Goal: Use online tool/utility

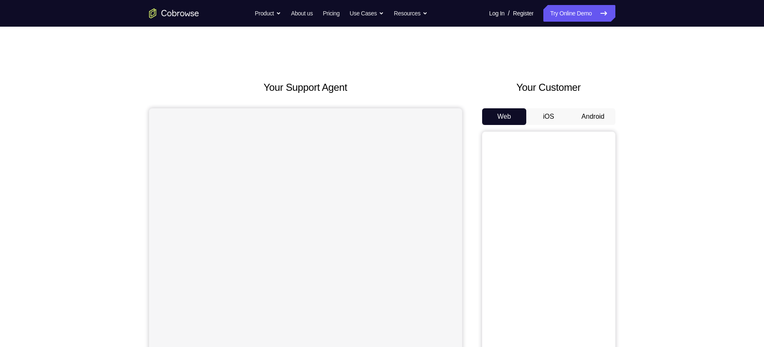
click at [593, 117] on button "Android" at bounding box center [593, 116] width 45 height 17
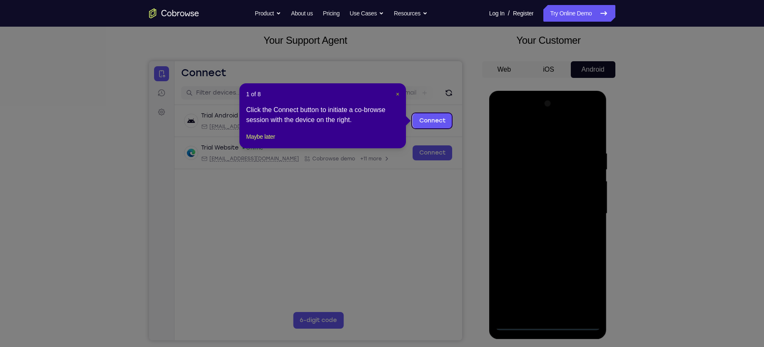
click at [399, 93] on span "×" at bounding box center [397, 94] width 3 height 7
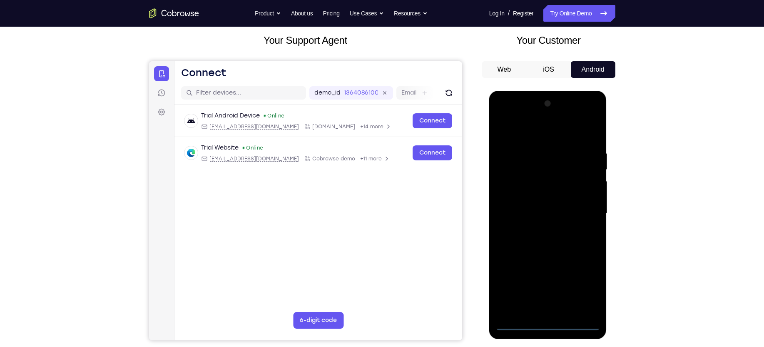
click at [546, 324] on div at bounding box center [548, 213] width 105 height 233
click at [581, 285] on div at bounding box center [548, 213] width 105 height 233
click at [510, 115] on div at bounding box center [548, 213] width 105 height 233
click at [513, 190] on div at bounding box center [548, 213] width 105 height 233
click at [545, 212] on div at bounding box center [548, 213] width 105 height 233
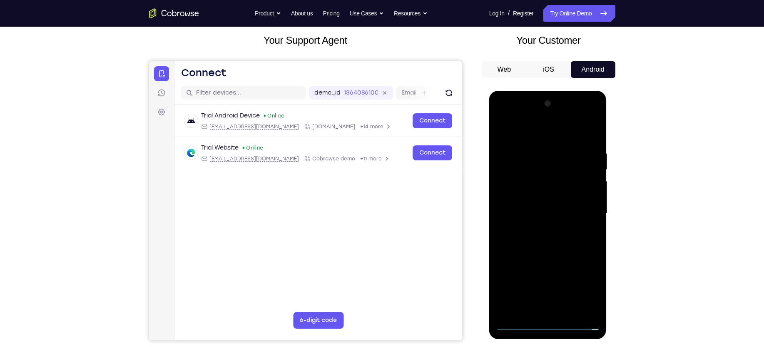
click at [541, 206] on div at bounding box center [548, 213] width 105 height 233
click at [542, 226] on div at bounding box center [548, 213] width 105 height 233
click at [563, 215] on div at bounding box center [548, 213] width 105 height 233
drag, startPoint x: 566, startPoint y: 223, endPoint x: 564, endPoint y: 192, distance: 30.9
click at [564, 192] on div at bounding box center [548, 213] width 105 height 233
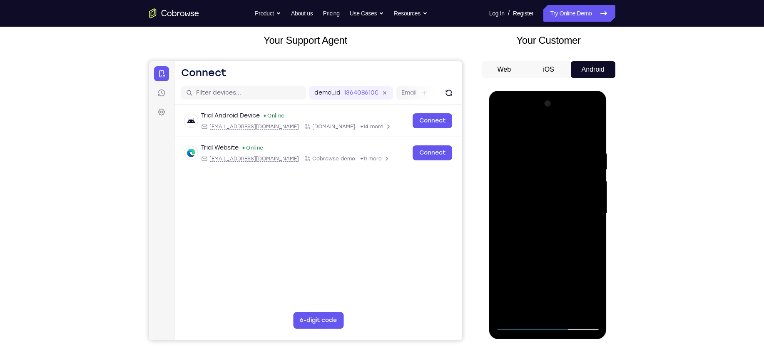
click at [553, 241] on div at bounding box center [548, 213] width 105 height 233
click at [548, 312] on div at bounding box center [548, 213] width 105 height 233
drag, startPoint x: 536, startPoint y: 262, endPoint x: 534, endPoint y: 225, distance: 36.7
click at [534, 225] on div at bounding box center [548, 213] width 105 height 233
drag, startPoint x: 531, startPoint y: 256, endPoint x: 541, endPoint y: 197, distance: 59.2
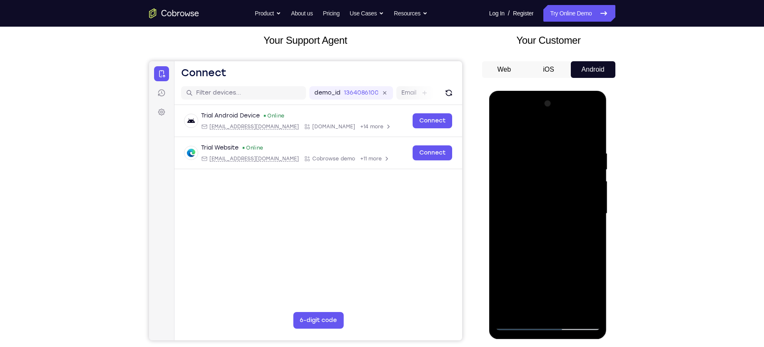
click at [541, 197] on div at bounding box center [548, 213] width 105 height 233
drag, startPoint x: 544, startPoint y: 255, endPoint x: 545, endPoint y: 227, distance: 27.9
click at [545, 227] on div at bounding box center [548, 213] width 105 height 233
drag, startPoint x: 547, startPoint y: 209, endPoint x: 549, endPoint y: 288, distance: 79.6
click at [549, 288] on div at bounding box center [548, 213] width 105 height 233
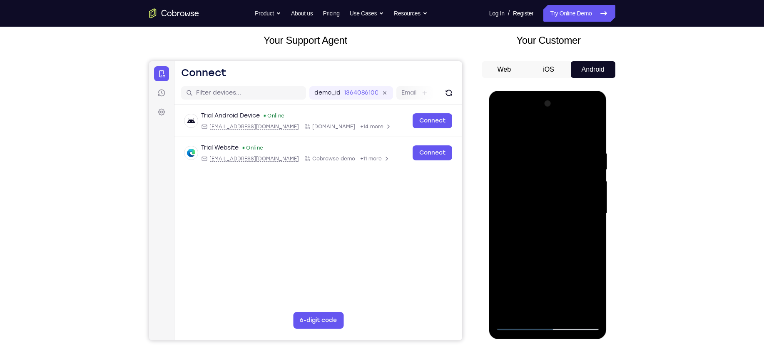
drag, startPoint x: 538, startPoint y: 244, endPoint x: 545, endPoint y: 120, distance: 123.9
click at [545, 120] on div at bounding box center [548, 213] width 105 height 233
drag, startPoint x: 556, startPoint y: 263, endPoint x: 559, endPoint y: 169, distance: 93.7
click at [559, 169] on div at bounding box center [548, 213] width 105 height 233
drag, startPoint x: 521, startPoint y: 209, endPoint x: 566, endPoint y: 211, distance: 45.1
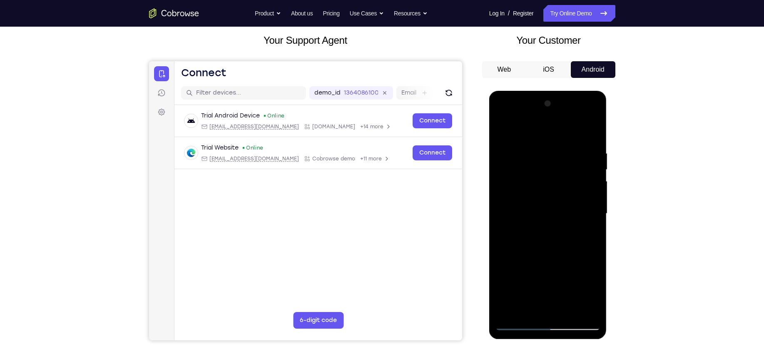
click at [566, 211] on div at bounding box center [548, 213] width 105 height 233
drag, startPoint x: 526, startPoint y: 215, endPoint x: 585, endPoint y: 210, distance: 59.3
click at [585, 210] on div at bounding box center [548, 213] width 105 height 233
drag, startPoint x: 539, startPoint y: 207, endPoint x: 592, endPoint y: 202, distance: 54.0
click at [592, 202] on div at bounding box center [548, 213] width 105 height 233
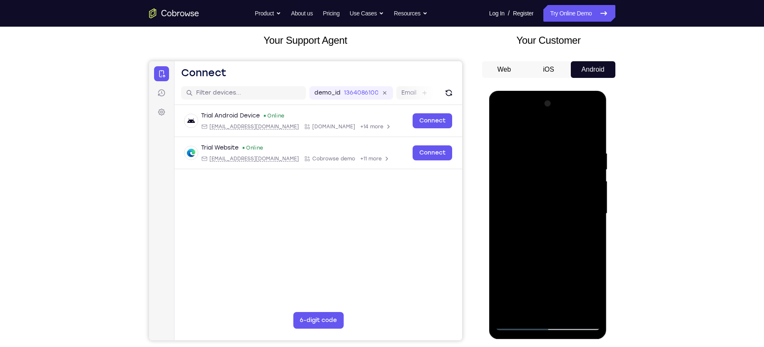
drag, startPoint x: 527, startPoint y: 289, endPoint x: 548, endPoint y: 190, distance: 101.0
click at [548, 190] on div at bounding box center [548, 213] width 105 height 233
drag, startPoint x: 541, startPoint y: 273, endPoint x: 553, endPoint y: 193, distance: 80.9
click at [553, 193] on div at bounding box center [548, 213] width 105 height 233
drag, startPoint x: 541, startPoint y: 253, endPoint x: 532, endPoint y: 171, distance: 82.6
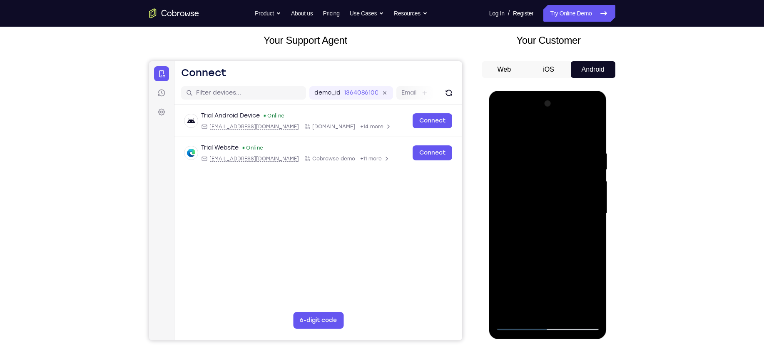
click at [532, 171] on div at bounding box center [548, 213] width 105 height 233
drag, startPoint x: 527, startPoint y: 263, endPoint x: 528, endPoint y: 183, distance: 80.0
click at [528, 183] on div at bounding box center [548, 213] width 105 height 233
drag, startPoint x: 522, startPoint y: 270, endPoint x: 524, endPoint y: 189, distance: 81.2
click at [524, 189] on div at bounding box center [548, 213] width 105 height 233
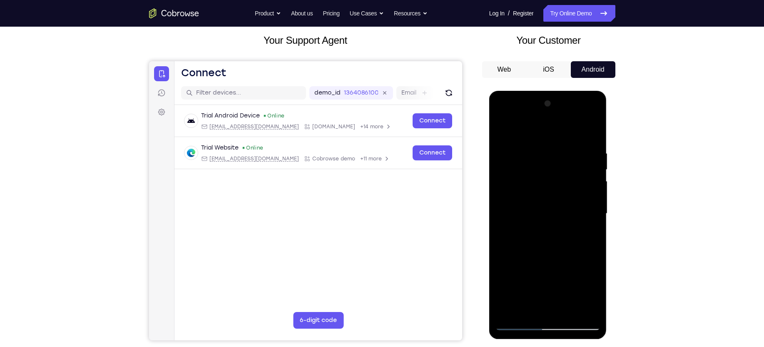
click at [534, 186] on div at bounding box center [548, 213] width 105 height 233
drag, startPoint x: 531, startPoint y: 257, endPoint x: 537, endPoint y: 200, distance: 57.8
click at [537, 200] on div at bounding box center [548, 213] width 105 height 233
drag, startPoint x: 528, startPoint y: 280, endPoint x: 538, endPoint y: 210, distance: 70.6
click at [538, 210] on div at bounding box center [548, 213] width 105 height 233
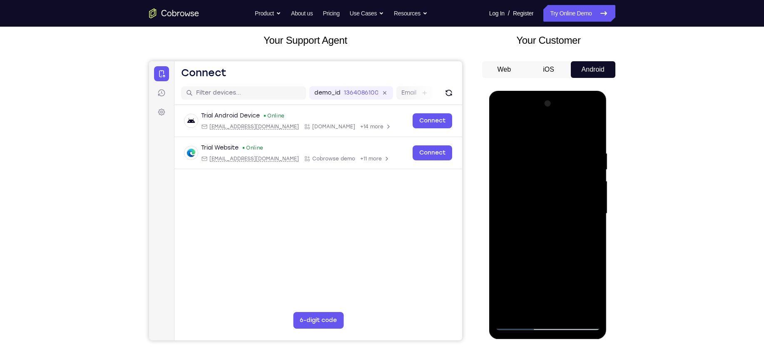
drag, startPoint x: 526, startPoint y: 289, endPoint x: 540, endPoint y: 235, distance: 56.0
click at [540, 235] on div at bounding box center [548, 213] width 105 height 233
click at [597, 174] on div at bounding box center [548, 213] width 105 height 233
drag, startPoint x: 594, startPoint y: 230, endPoint x: 605, endPoint y: 145, distance: 86.1
click at [605, 145] on div at bounding box center [548, 215] width 118 height 248
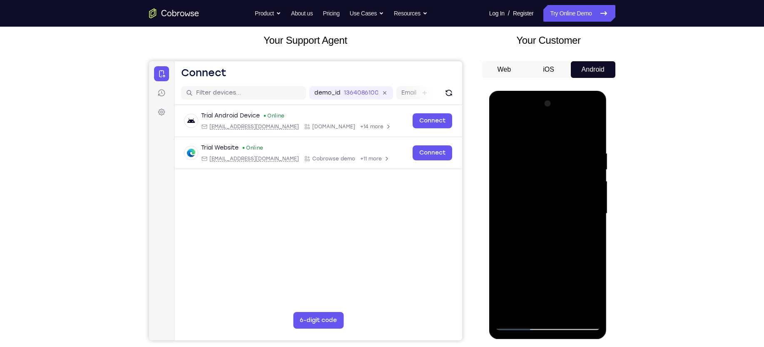
click at [597, 127] on div at bounding box center [548, 213] width 105 height 233
drag, startPoint x: 552, startPoint y: 253, endPoint x: 555, endPoint y: 191, distance: 61.7
click at [555, 191] on div at bounding box center [548, 213] width 105 height 233
drag, startPoint x: 546, startPoint y: 251, endPoint x: 545, endPoint y: 155, distance: 96.6
click at [545, 155] on div at bounding box center [548, 213] width 105 height 233
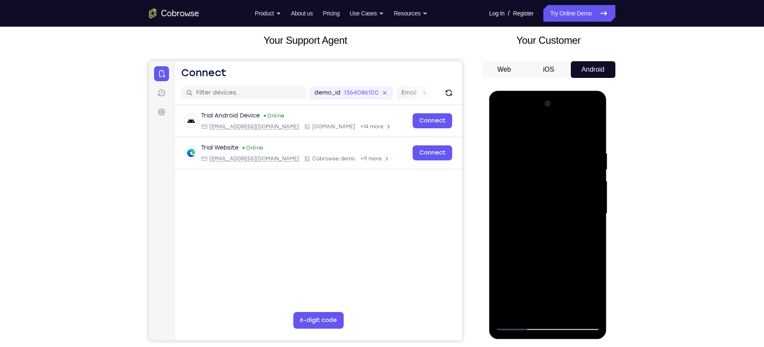
drag, startPoint x: 531, startPoint y: 249, endPoint x: 531, endPoint y: 209, distance: 40.0
click at [531, 209] on div at bounding box center [548, 213] width 105 height 233
click at [515, 214] on div at bounding box center [548, 213] width 105 height 233
drag, startPoint x: 520, startPoint y: 251, endPoint x: 524, endPoint y: 201, distance: 50.2
click at [524, 201] on div at bounding box center [548, 213] width 105 height 233
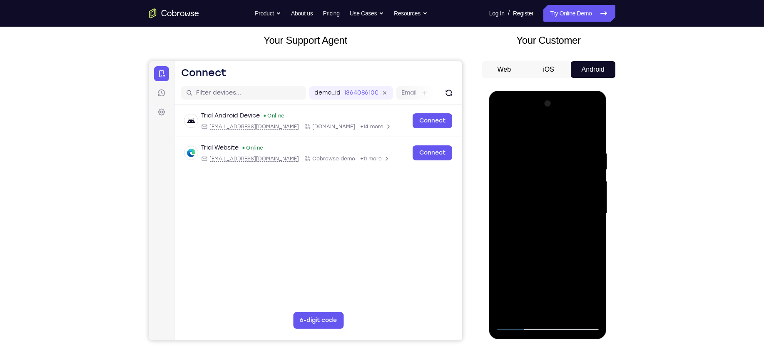
drag, startPoint x: 530, startPoint y: 249, endPoint x: 531, endPoint y: 169, distance: 80.4
click at [531, 169] on div at bounding box center [548, 213] width 105 height 233
drag, startPoint x: 532, startPoint y: 271, endPoint x: 528, endPoint y: 186, distance: 85.1
click at [528, 186] on div at bounding box center [548, 213] width 105 height 233
drag, startPoint x: 538, startPoint y: 244, endPoint x: 543, endPoint y: 146, distance: 98.9
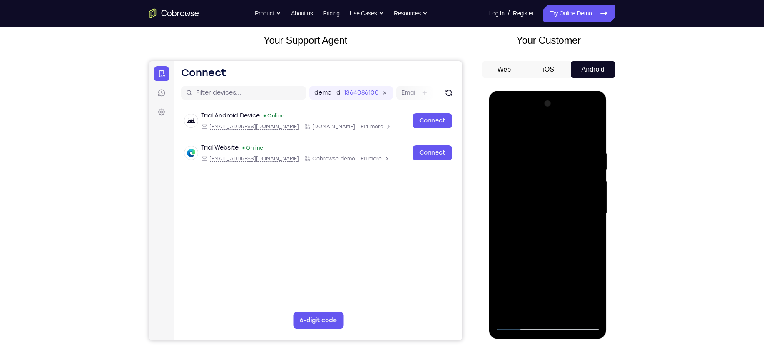
click at [543, 146] on div at bounding box center [548, 213] width 105 height 233
drag, startPoint x: 542, startPoint y: 252, endPoint x: 531, endPoint y: 184, distance: 68.4
click at [531, 184] on div at bounding box center [548, 213] width 105 height 233
drag, startPoint x: 530, startPoint y: 203, endPoint x: 528, endPoint y: 112, distance: 90.4
click at [528, 112] on div at bounding box center [548, 213] width 105 height 233
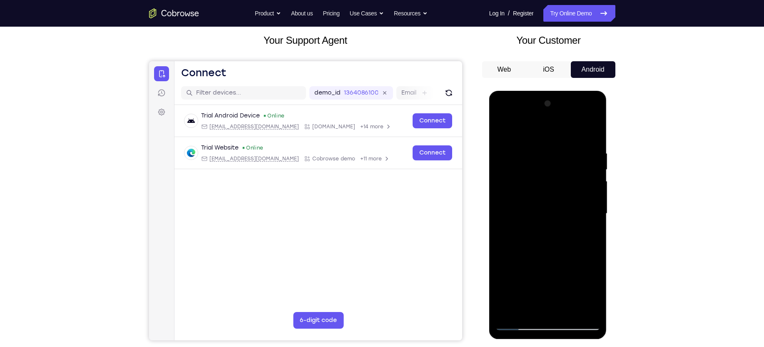
drag, startPoint x: 537, startPoint y: 229, endPoint x: 535, endPoint y: 129, distance: 100.4
click at [535, 129] on div at bounding box center [548, 213] width 105 height 233
drag, startPoint x: 544, startPoint y: 241, endPoint x: 540, endPoint y: 163, distance: 78.0
click at [540, 163] on div at bounding box center [548, 213] width 105 height 233
drag, startPoint x: 554, startPoint y: 244, endPoint x: 558, endPoint y: 155, distance: 88.8
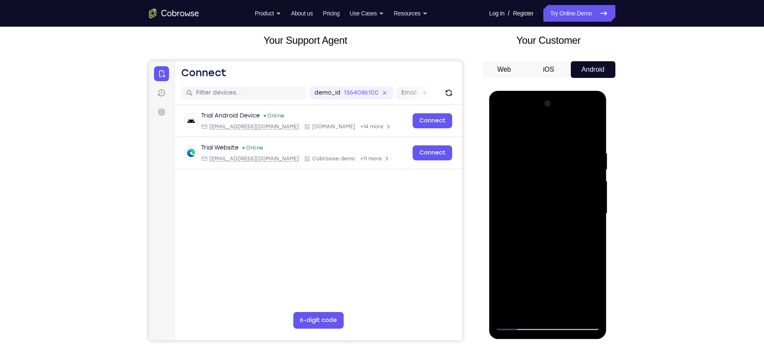
click at [558, 155] on div at bounding box center [548, 213] width 105 height 233
drag, startPoint x: 556, startPoint y: 269, endPoint x: 564, endPoint y: 187, distance: 82.1
click at [564, 187] on div at bounding box center [548, 213] width 105 height 233
drag, startPoint x: 551, startPoint y: 239, endPoint x: 560, endPoint y: 140, distance: 99.2
click at [560, 140] on div at bounding box center [548, 213] width 105 height 233
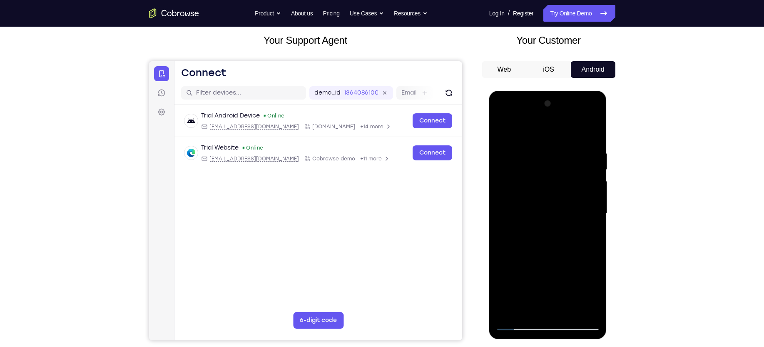
drag, startPoint x: 554, startPoint y: 275, endPoint x: 556, endPoint y: 190, distance: 85.4
click at [556, 190] on div at bounding box center [548, 213] width 105 height 233
drag, startPoint x: 548, startPoint y: 218, endPoint x: 556, endPoint y: 144, distance: 74.6
click at [556, 144] on div at bounding box center [548, 213] width 105 height 233
drag, startPoint x: 556, startPoint y: 144, endPoint x: 551, endPoint y: 210, distance: 66.0
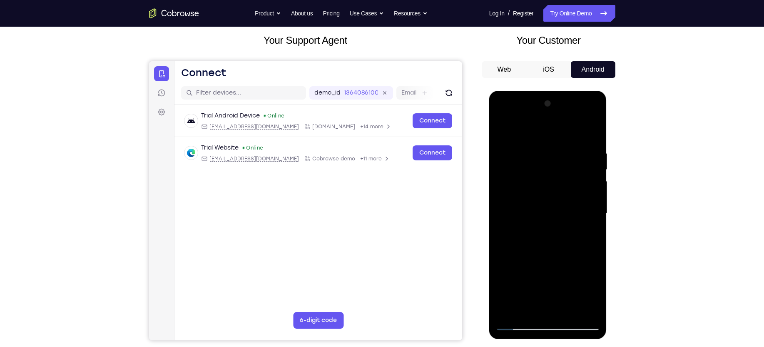
click at [551, 210] on div at bounding box center [548, 213] width 105 height 233
click at [513, 142] on div at bounding box center [548, 213] width 105 height 233
drag, startPoint x: 523, startPoint y: 221, endPoint x: 533, endPoint y: 92, distance: 129.1
click at [533, 92] on div at bounding box center [548, 215] width 118 height 248
drag, startPoint x: 541, startPoint y: 232, endPoint x: 543, endPoint y: 189, distance: 43.3
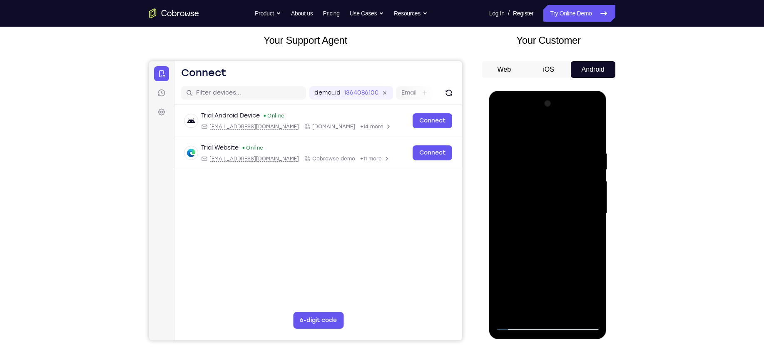
click at [543, 189] on div at bounding box center [548, 213] width 105 height 233
click at [517, 224] on div at bounding box center [548, 213] width 105 height 233
drag, startPoint x: 522, startPoint y: 243, endPoint x: 535, endPoint y: 202, distance: 42.4
click at [535, 202] on div at bounding box center [548, 213] width 105 height 233
drag, startPoint x: 539, startPoint y: 241, endPoint x: 554, endPoint y: 86, distance: 155.7
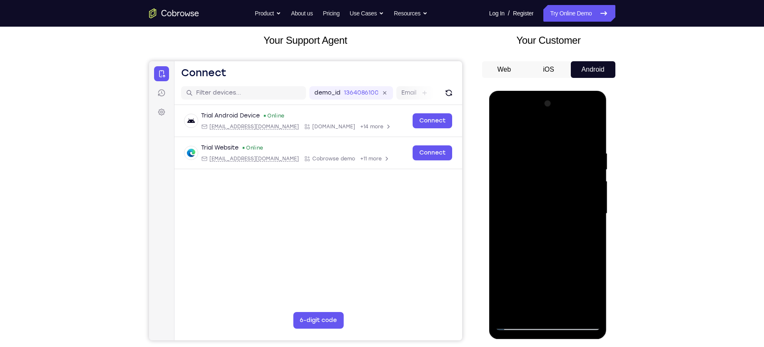
click at [554, 91] on html "Online web based iOS Simulators and Android Emulators. Run iPhone, iPad, Mobile…" at bounding box center [548, 216] width 119 height 250
drag, startPoint x: 553, startPoint y: 150, endPoint x: 555, endPoint y: 241, distance: 90.8
click at [555, 241] on div at bounding box center [548, 213] width 105 height 233
drag, startPoint x: 524, startPoint y: 219, endPoint x: 532, endPoint y: 262, distance: 43.2
click at [532, 262] on div at bounding box center [548, 213] width 105 height 233
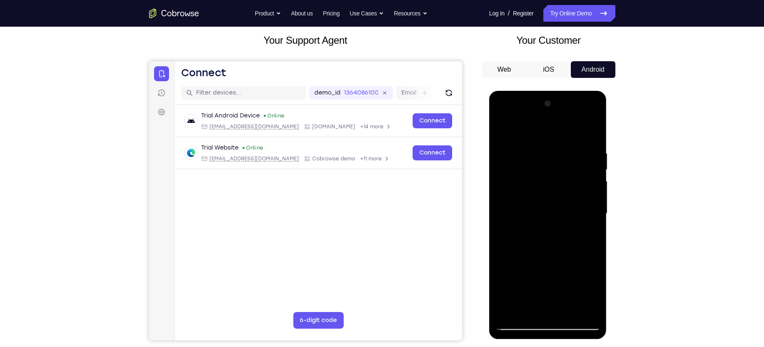
drag, startPoint x: 534, startPoint y: 252, endPoint x: 545, endPoint y: 162, distance: 90.7
click at [545, 162] on div at bounding box center [548, 213] width 105 height 233
drag, startPoint x: 533, startPoint y: 239, endPoint x: 549, endPoint y: 166, distance: 74.6
click at [549, 166] on div at bounding box center [548, 213] width 105 height 233
drag, startPoint x: 546, startPoint y: 262, endPoint x: 558, endPoint y: 209, distance: 54.7
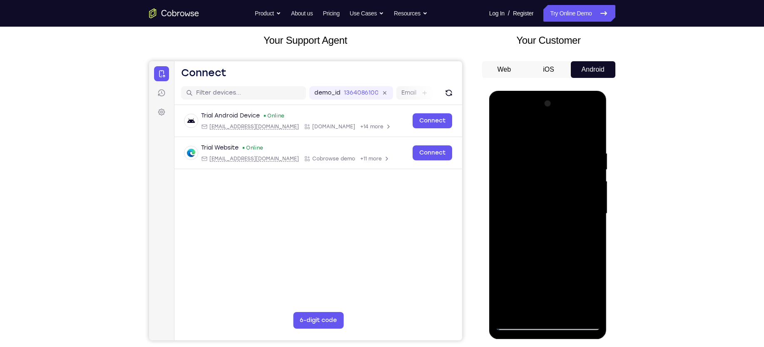
click at [558, 209] on div at bounding box center [548, 213] width 105 height 233
drag, startPoint x: 545, startPoint y: 267, endPoint x: 558, endPoint y: 168, distance: 100.4
click at [558, 168] on div at bounding box center [548, 213] width 105 height 233
drag, startPoint x: 537, startPoint y: 278, endPoint x: 555, endPoint y: 201, distance: 79.2
click at [555, 201] on div at bounding box center [548, 213] width 105 height 233
